Goal: Task Accomplishment & Management: Use online tool/utility

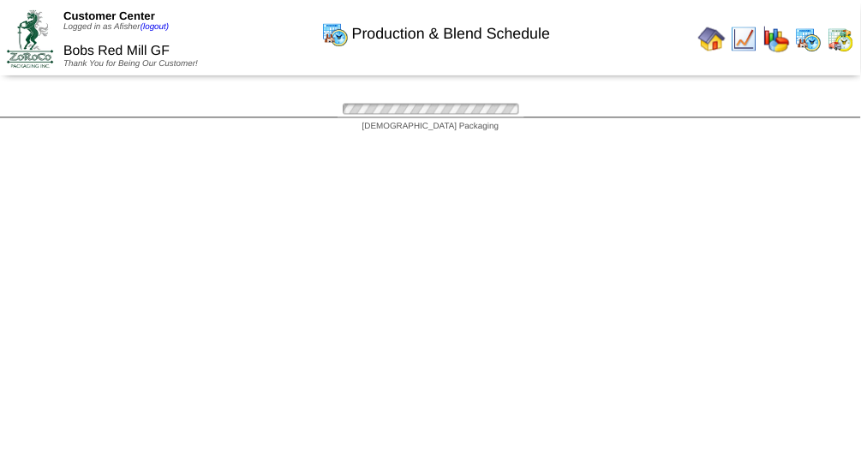
scroll to position [53, 0]
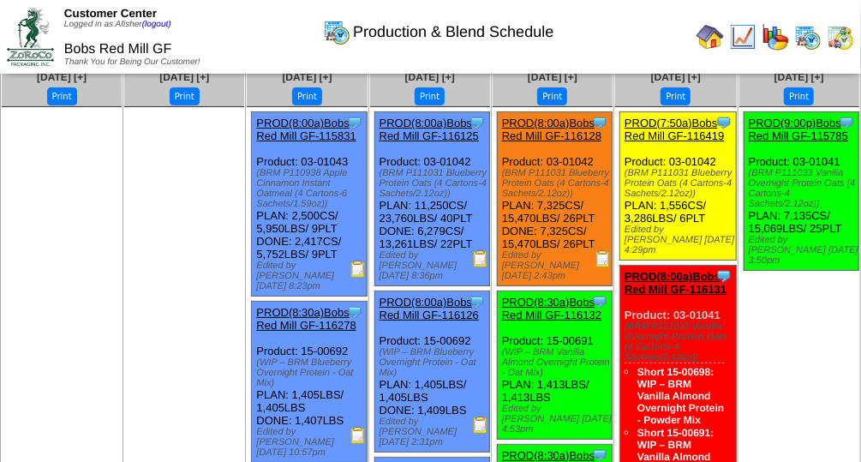
click at [603, 261] on img at bounding box center [603, 258] width 17 height 17
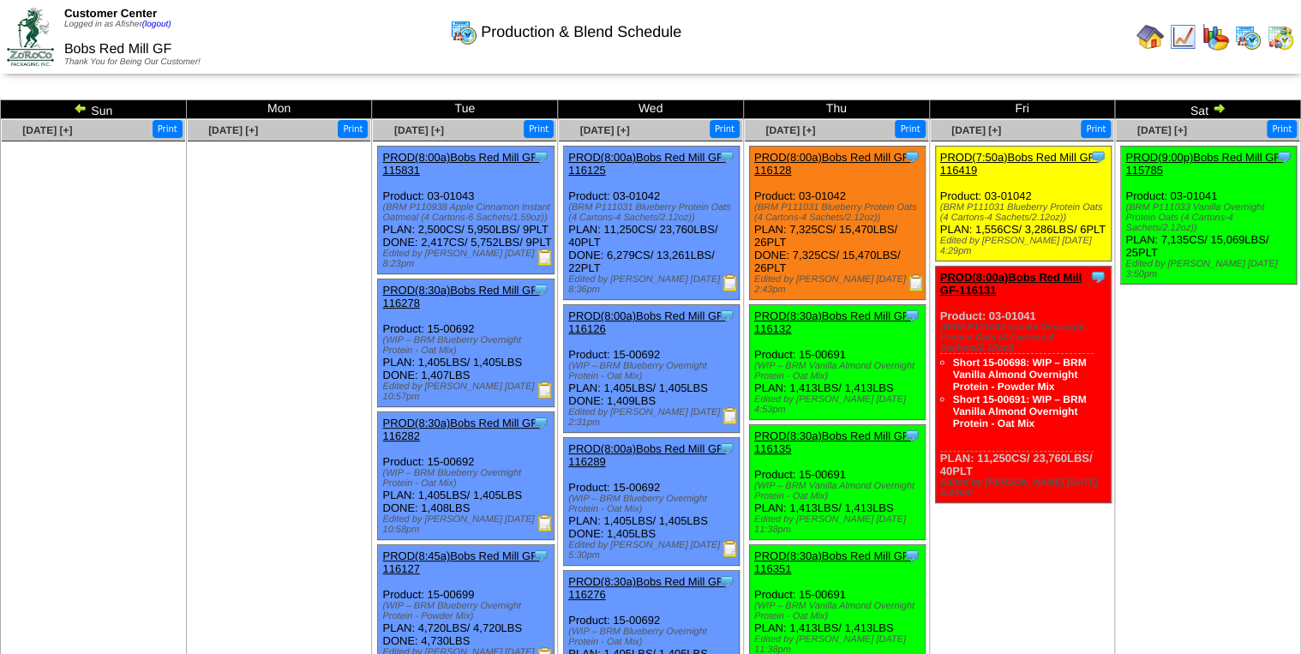
click at [82, 106] on img at bounding box center [81, 108] width 14 height 14
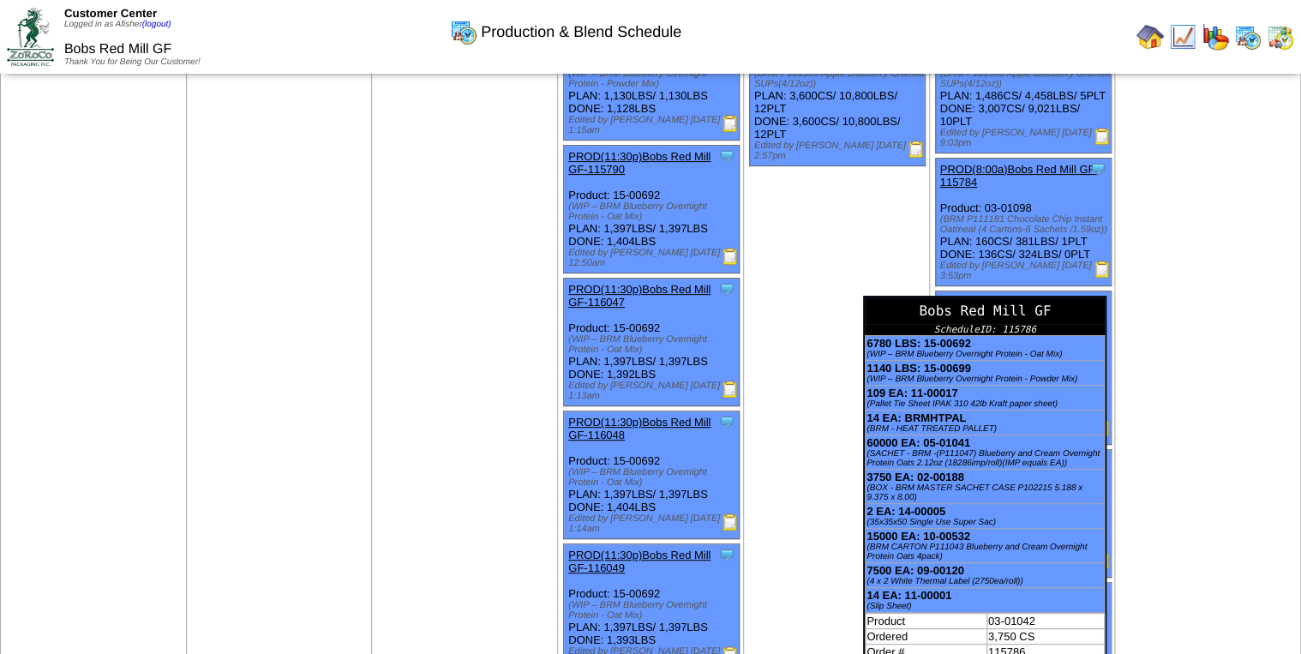
scroll to position [137, 0]
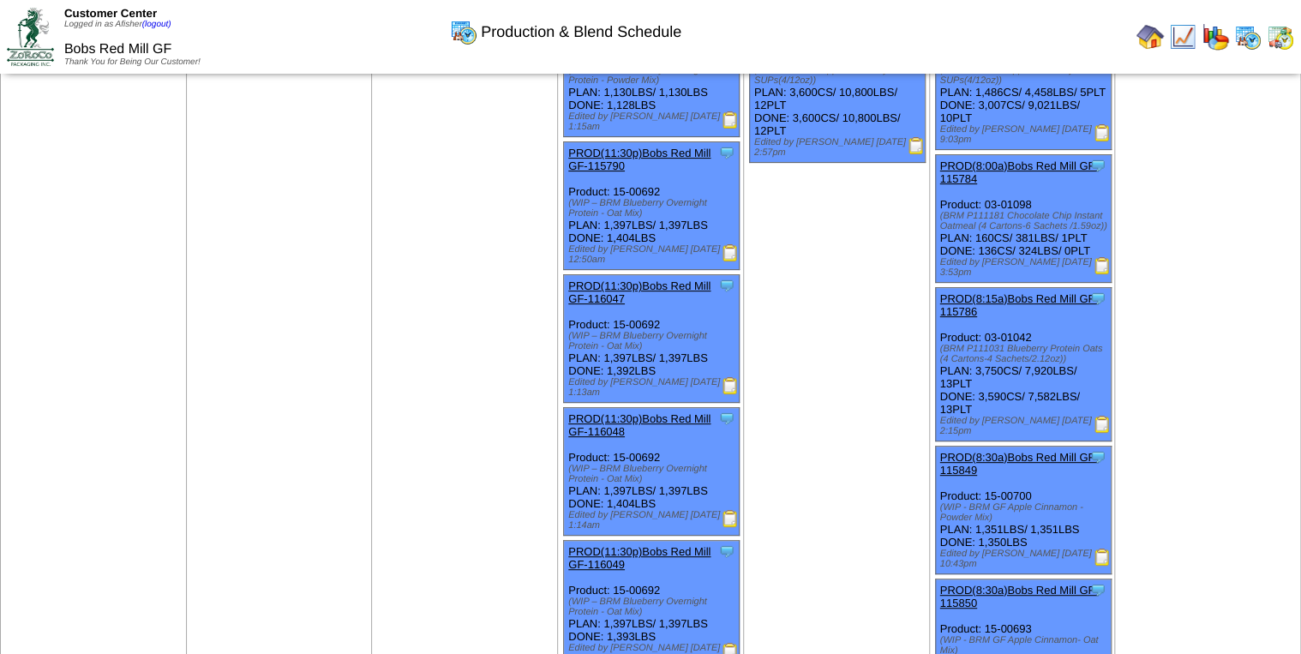
click at [1097, 429] on img at bounding box center [1101, 424] width 17 height 17
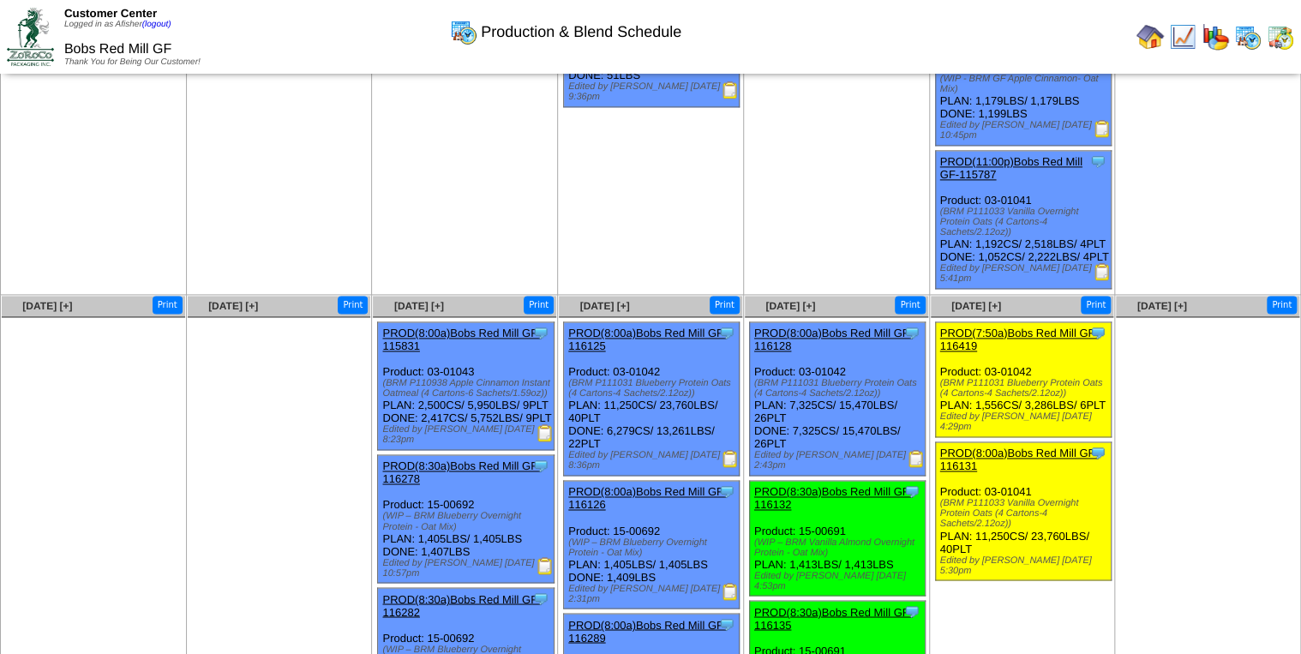
scroll to position [1165, 0]
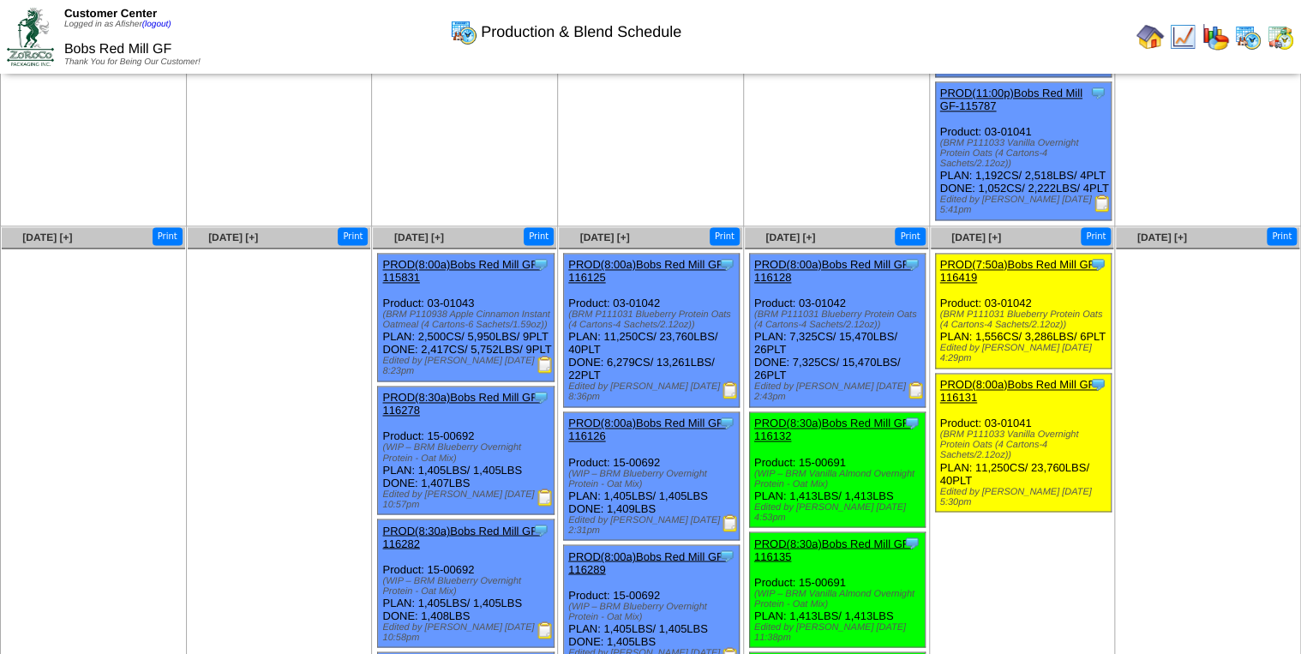
click at [539, 373] on img at bounding box center [544, 364] width 17 height 17
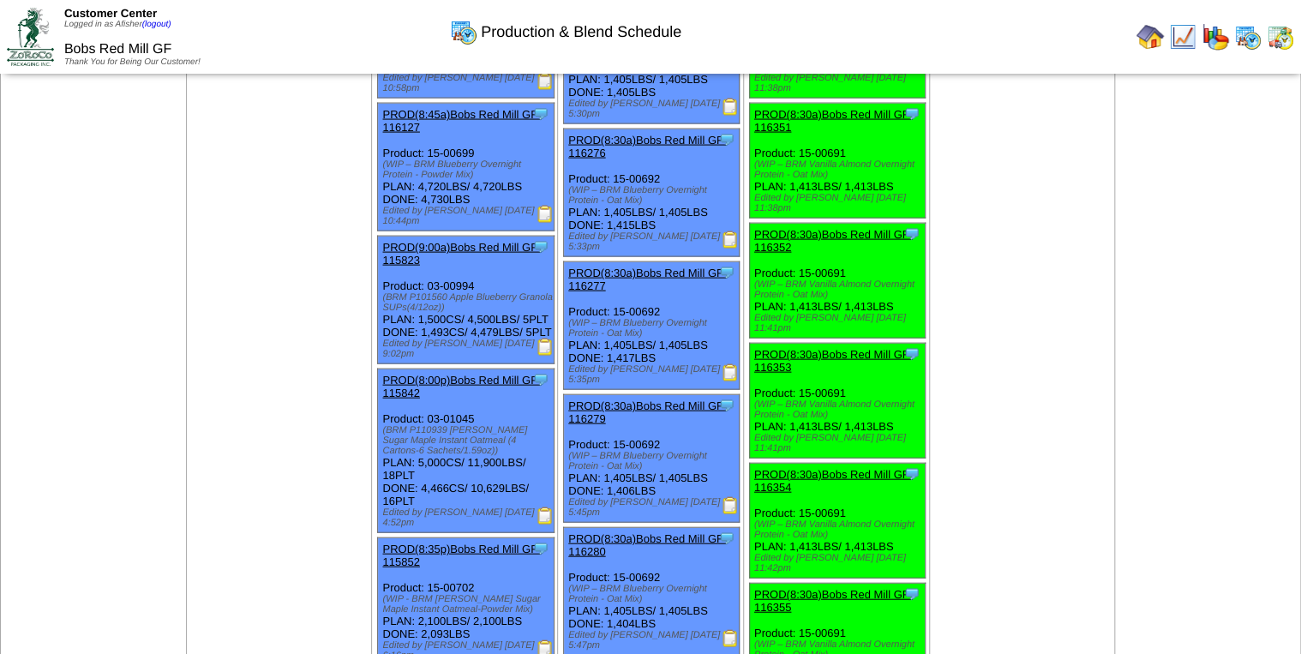
scroll to position [1782, 0]
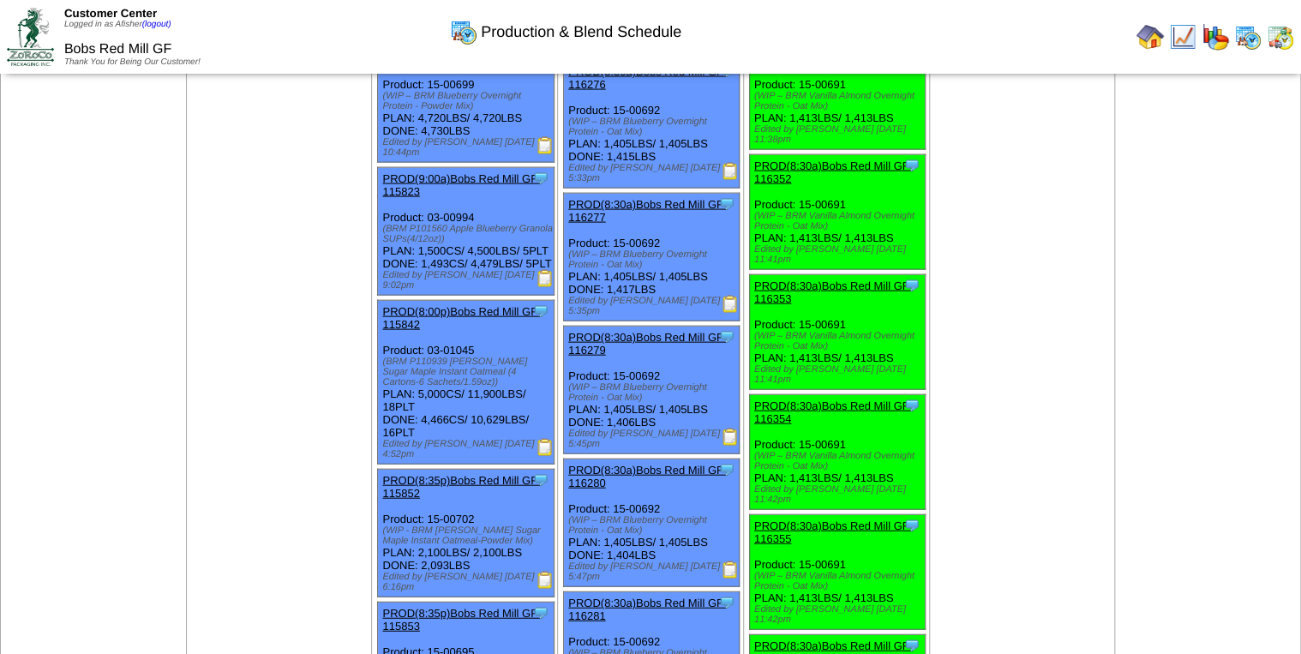
click at [541, 456] on img at bounding box center [544, 447] width 17 height 17
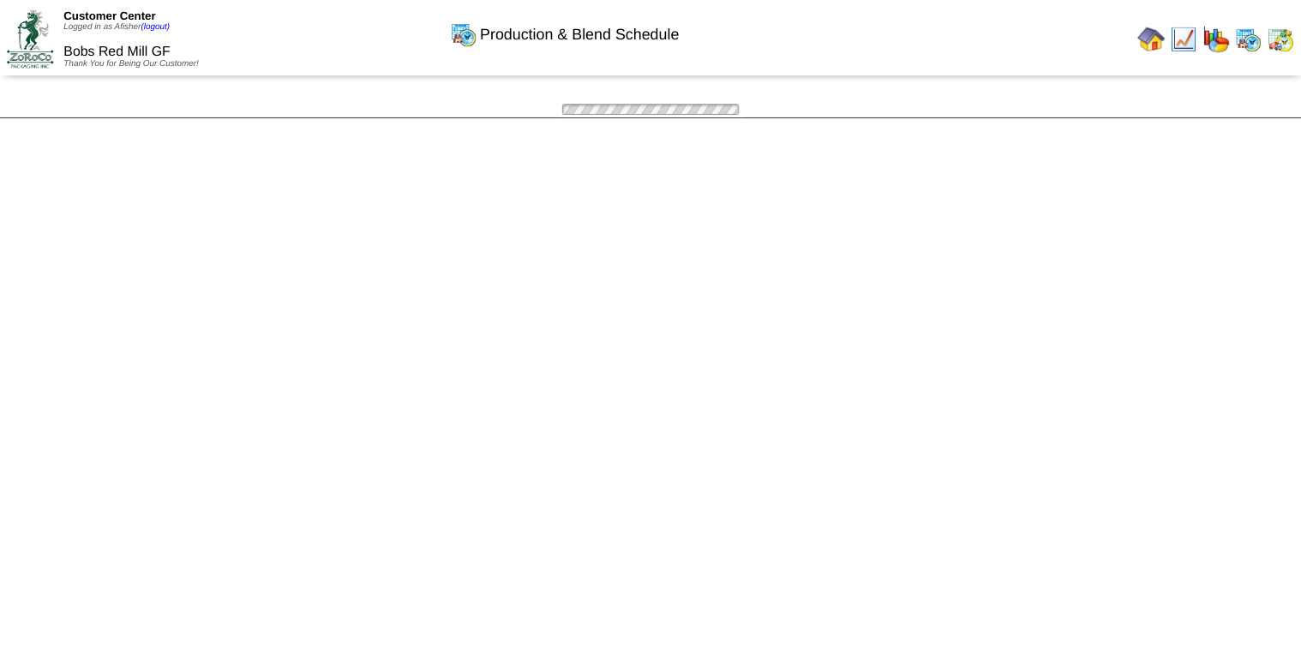
scroll to position [1782, 0]
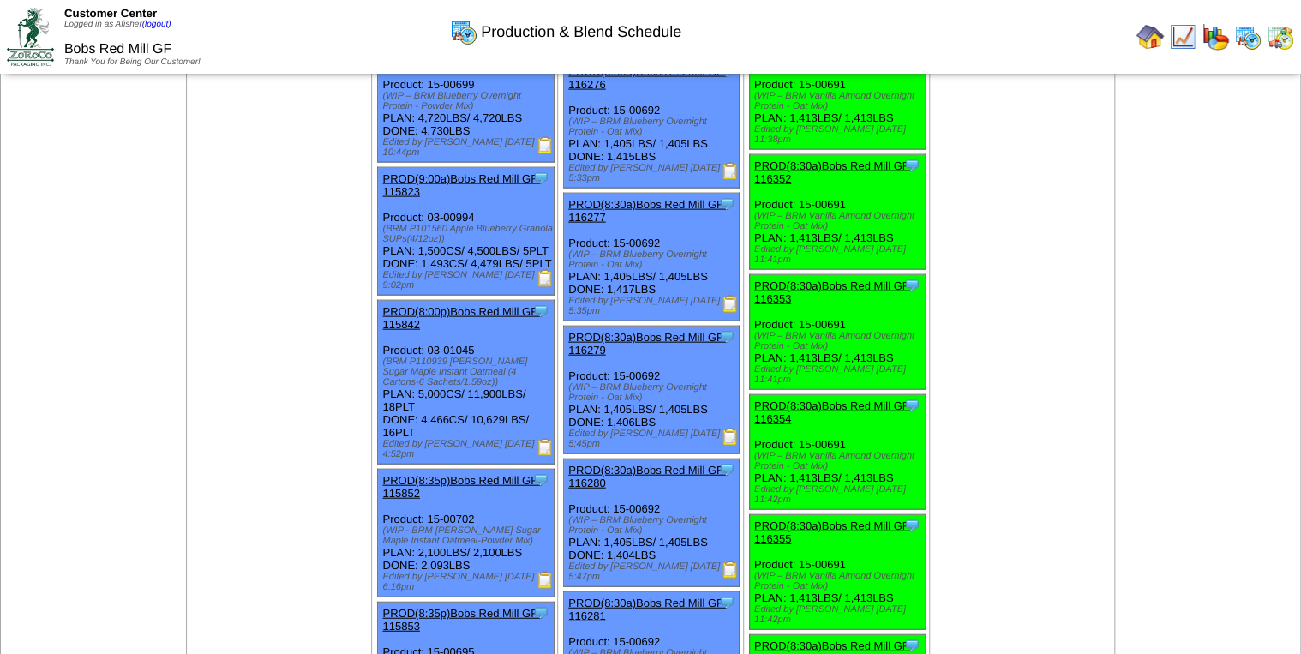
click at [1187, 50] on img at bounding box center [1182, 36] width 27 height 27
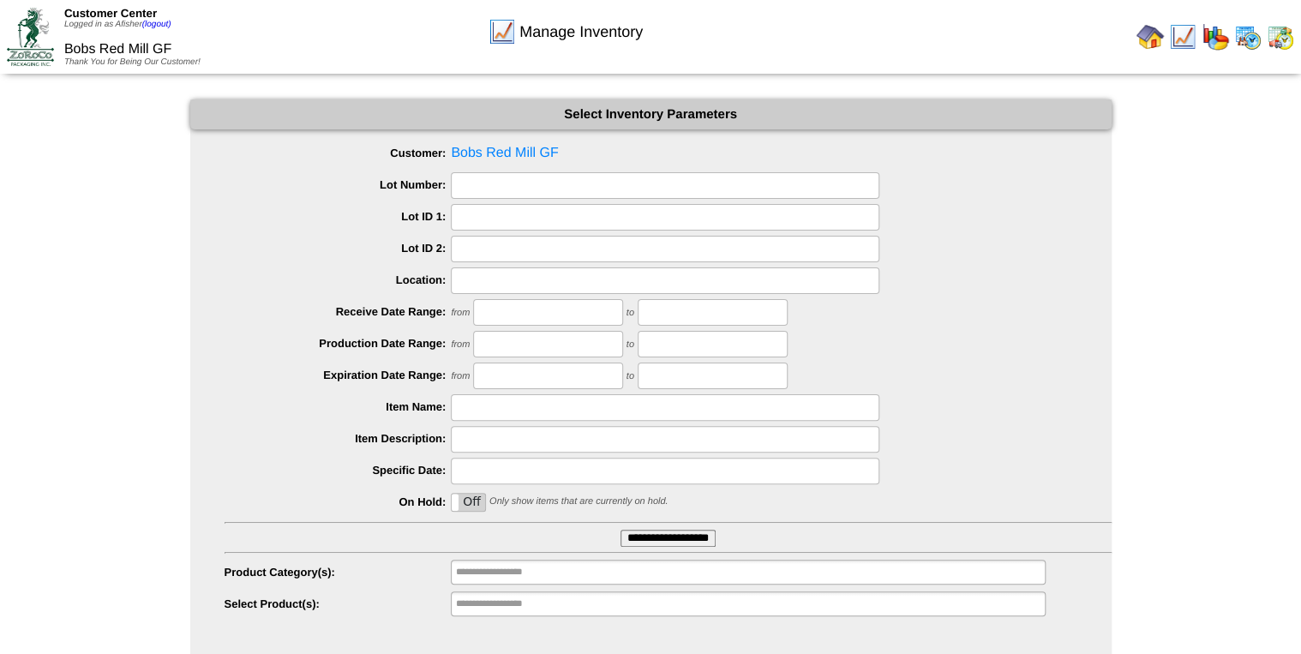
click at [639, 532] on input "**********" at bounding box center [667, 537] width 95 height 17
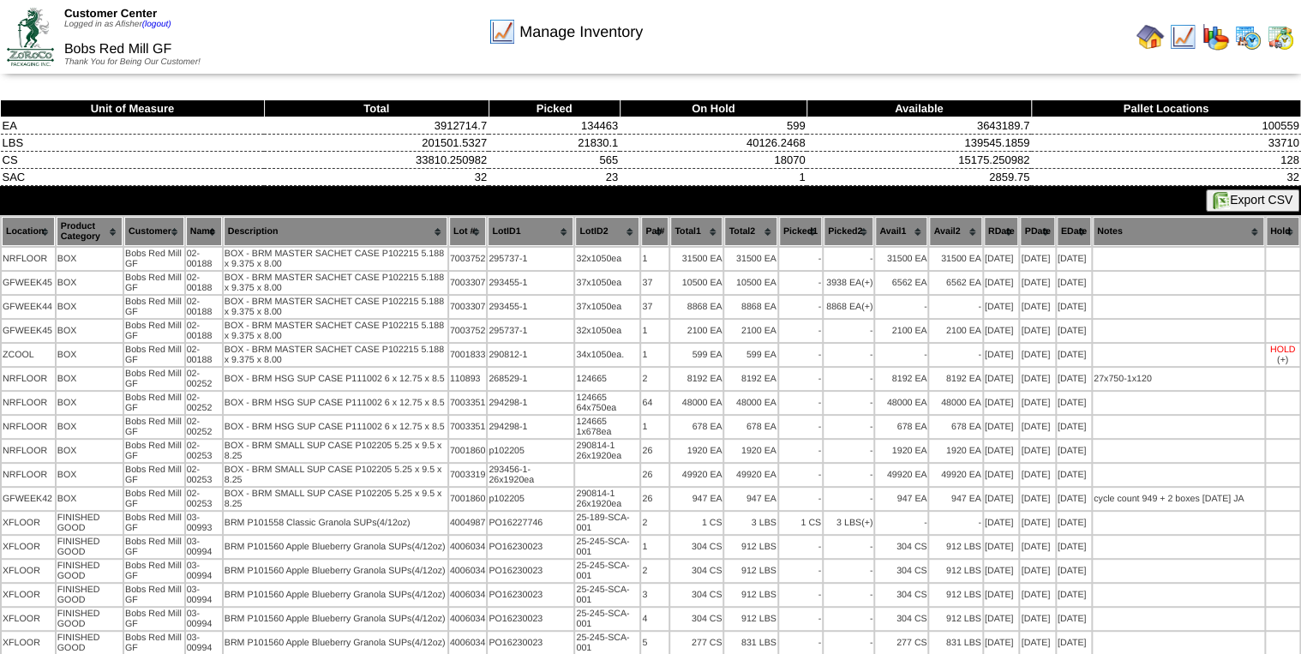
click at [1234, 193] on button "Export CSV" at bounding box center [1251, 200] width 93 height 22
